Goal: Transaction & Acquisition: Purchase product/service

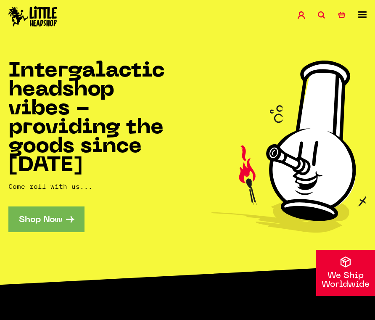
click at [360, 15] on icon at bounding box center [362, 14] width 8 height 7
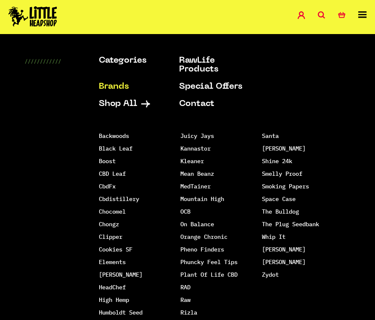
click at [67, 292] on div "Categories Shop All Brands RawLife Products Special Offers Contact Backwoods Bl…" at bounding box center [187, 200] width 375 height 288
click at [115, 105] on link "Shop All" at bounding box center [130, 104] width 63 height 9
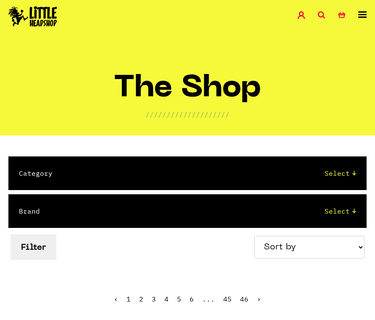
click at [364, 14] on icon at bounding box center [362, 14] width 8 height 7
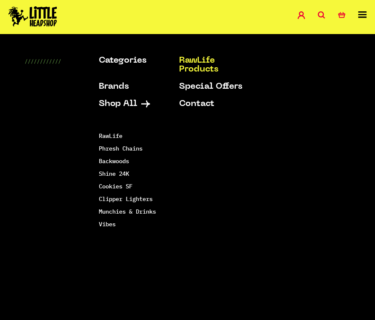
click at [367, 13] on div "Shop Special Offers Contact Blog Account Search 0 Basket" at bounding box center [187, 17] width 375 height 34
click at [363, 13] on icon at bounding box center [362, 14] width 8 height 7
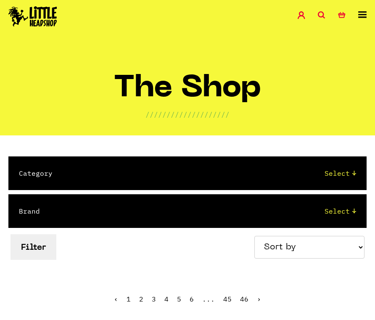
click at [363, 13] on icon at bounding box center [362, 14] width 8 height 7
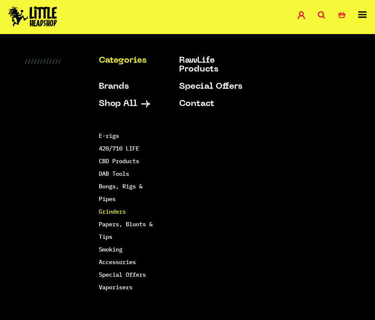
click at [106, 209] on link "Grinders" at bounding box center [112, 212] width 27 height 8
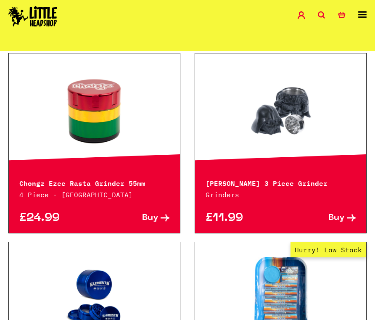
scroll to position [1135, 0]
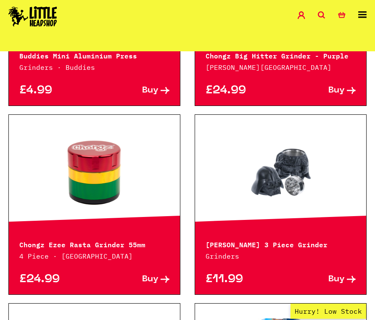
click at [80, 239] on p "Chongz Ezee Rasta Grinder 55mm" at bounding box center [94, 244] width 150 height 10
click at [85, 144] on link at bounding box center [94, 172] width 171 height 84
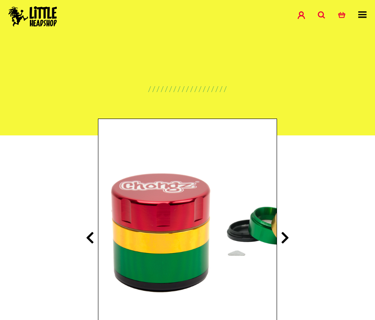
click at [281, 236] on icon at bounding box center [285, 237] width 8 height 13
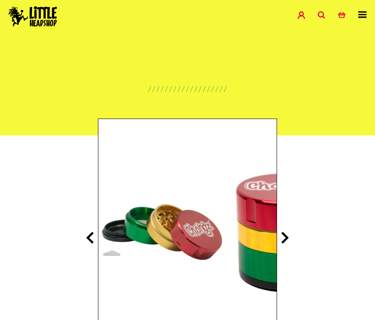
click at [281, 236] on icon at bounding box center [285, 237] width 8 height 13
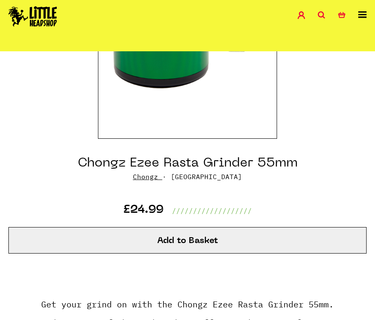
scroll to position [252, 0]
